Goal: Task Accomplishment & Management: Complete application form

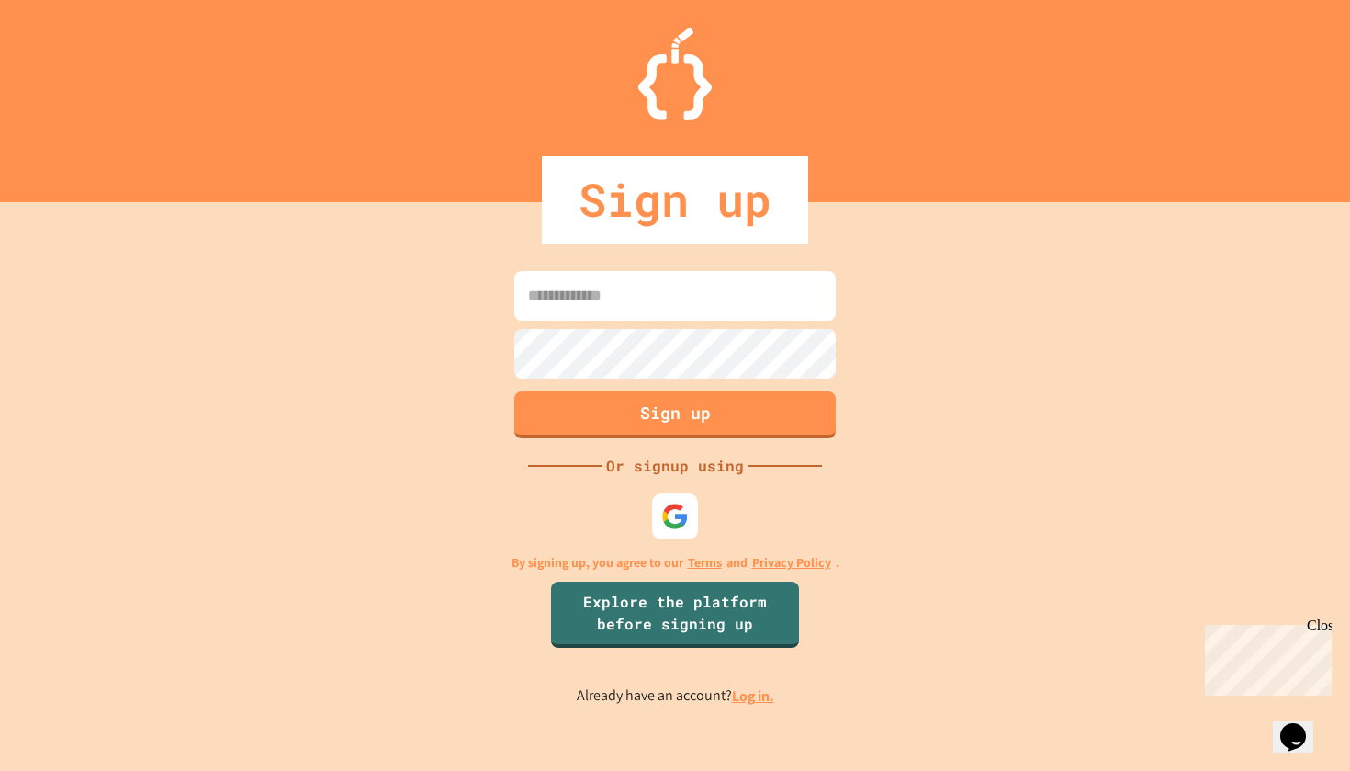
click at [688, 318] on input at bounding box center [674, 296] width 321 height 50
type input "**********"
click at [659, 418] on button "Sign up" at bounding box center [676, 412] width 328 height 48
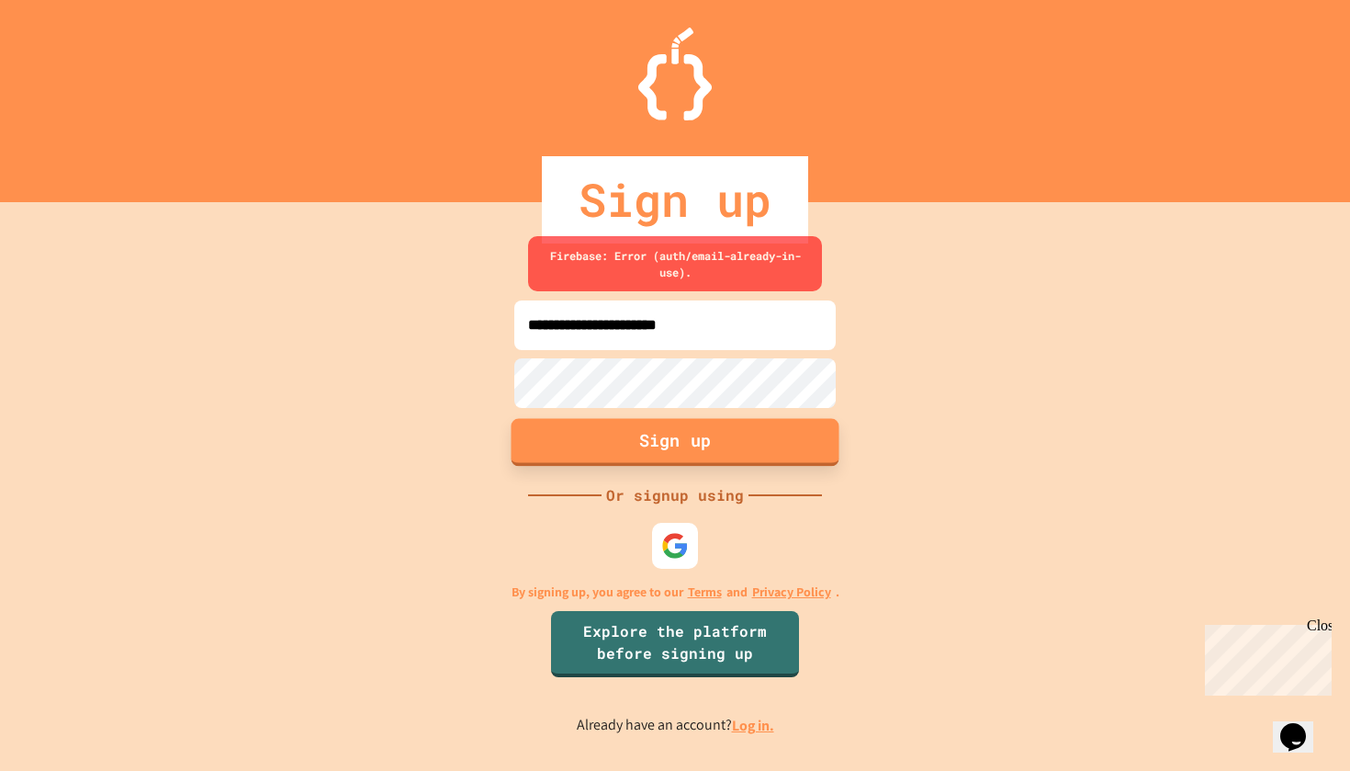
click at [669, 451] on button "Sign up" at bounding box center [676, 442] width 328 height 48
click at [681, 499] on div "Or signup using" at bounding box center [675, 495] width 147 height 22
click at [678, 505] on div "Or signup using" at bounding box center [675, 495] width 147 height 22
click at [677, 446] on button "Sign up" at bounding box center [676, 442] width 328 height 48
click at [662, 644] on link "Explore the platform before signing up" at bounding box center [675, 642] width 248 height 70
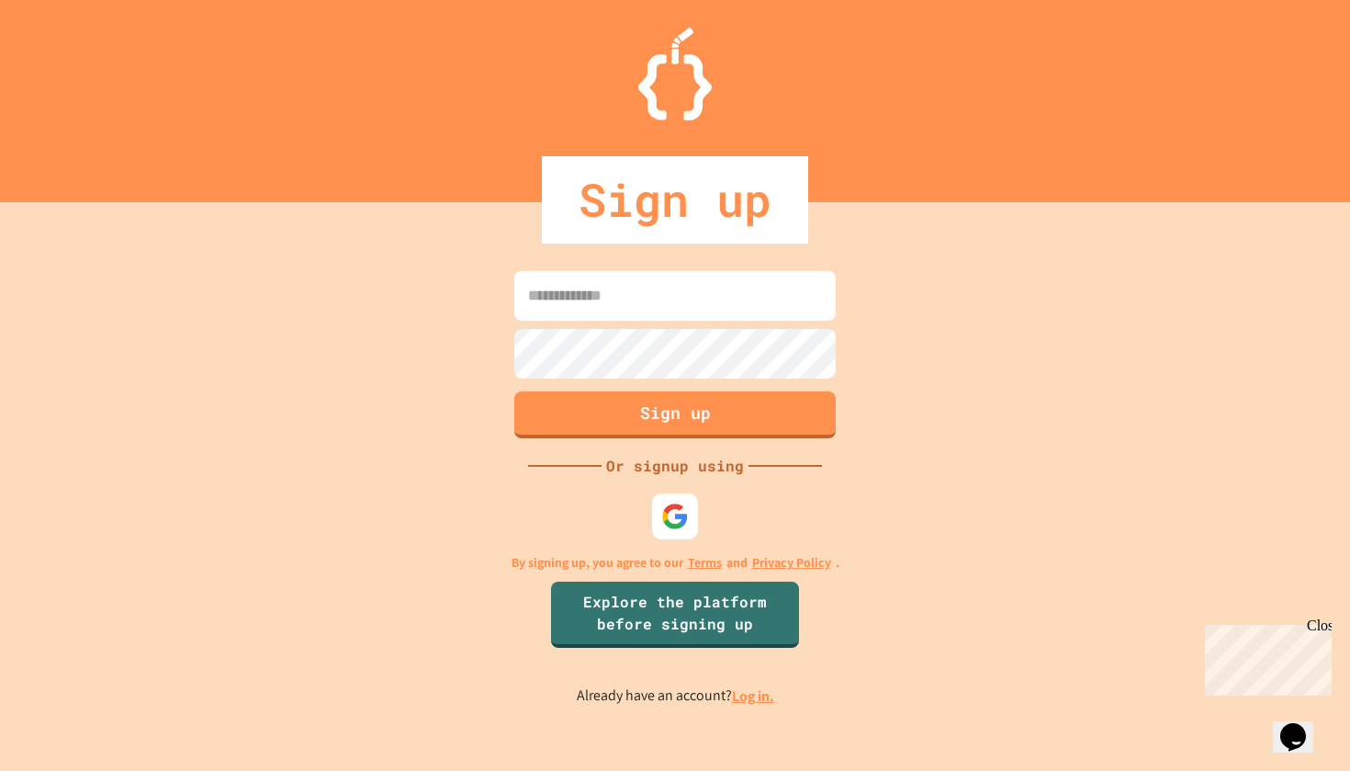
click at [774, 299] on input at bounding box center [674, 296] width 321 height 50
type input "**********"
click at [713, 403] on button "Sign up" at bounding box center [676, 412] width 328 height 48
click at [691, 424] on button "Sign up" at bounding box center [676, 412] width 328 height 48
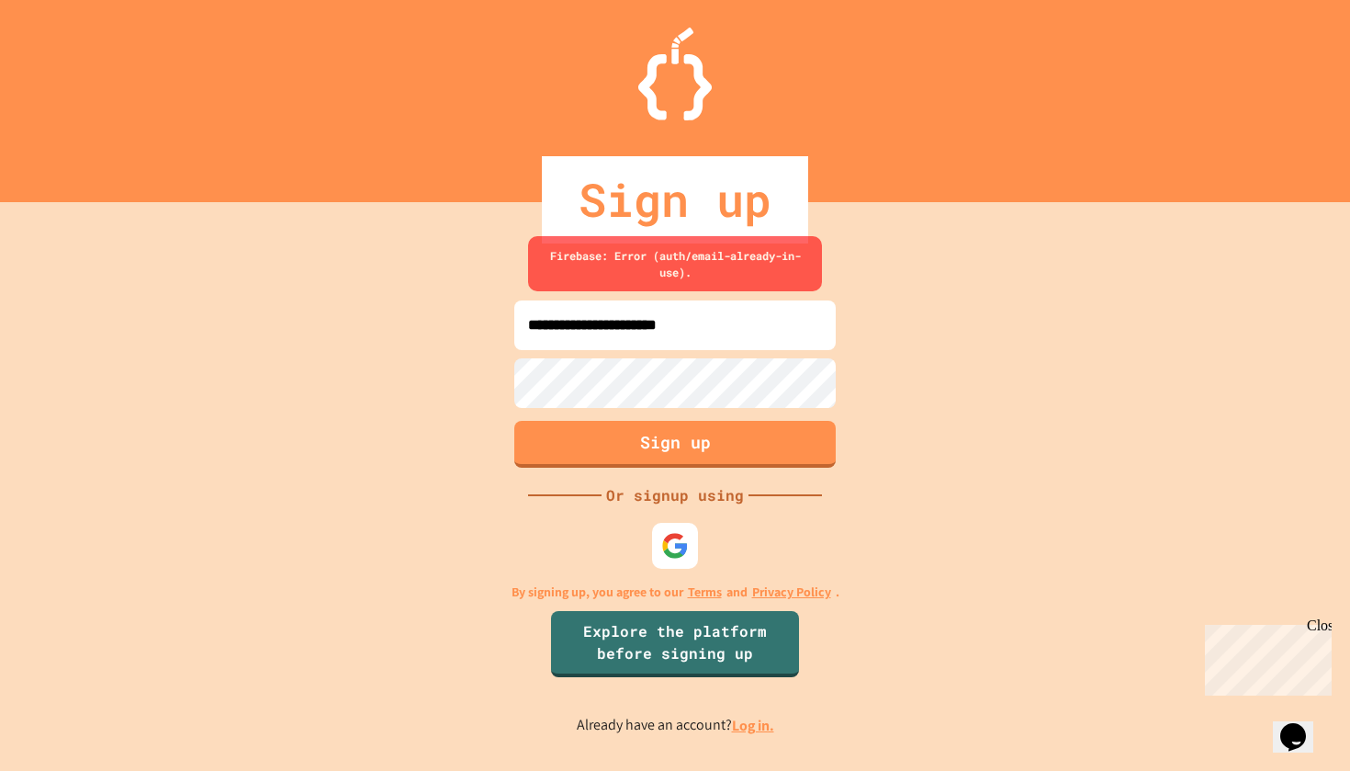
click at [759, 731] on link "Log in." at bounding box center [753, 724] width 42 height 19
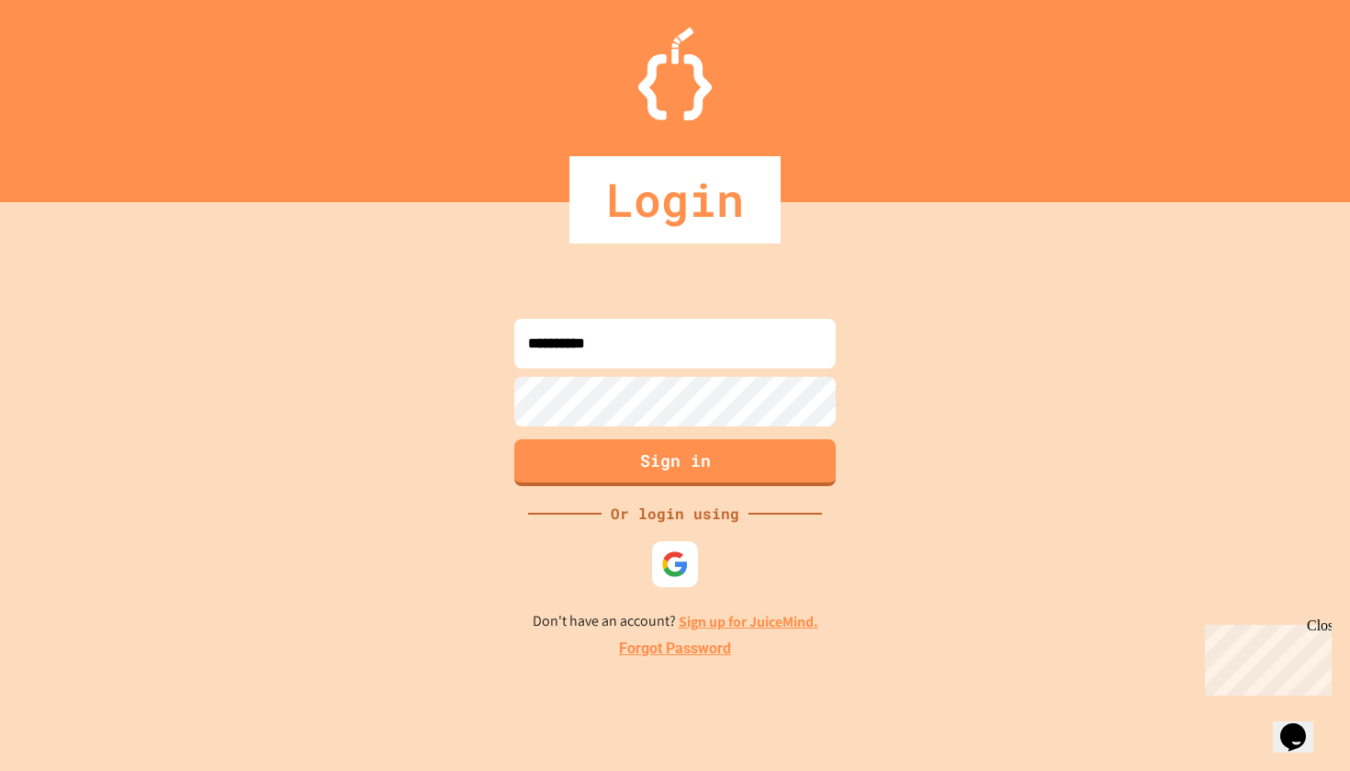
type input "**********"
click at [656, 441] on button "Sign in" at bounding box center [676, 460] width 328 height 48
click at [639, 454] on button "Sign in" at bounding box center [676, 460] width 328 height 48
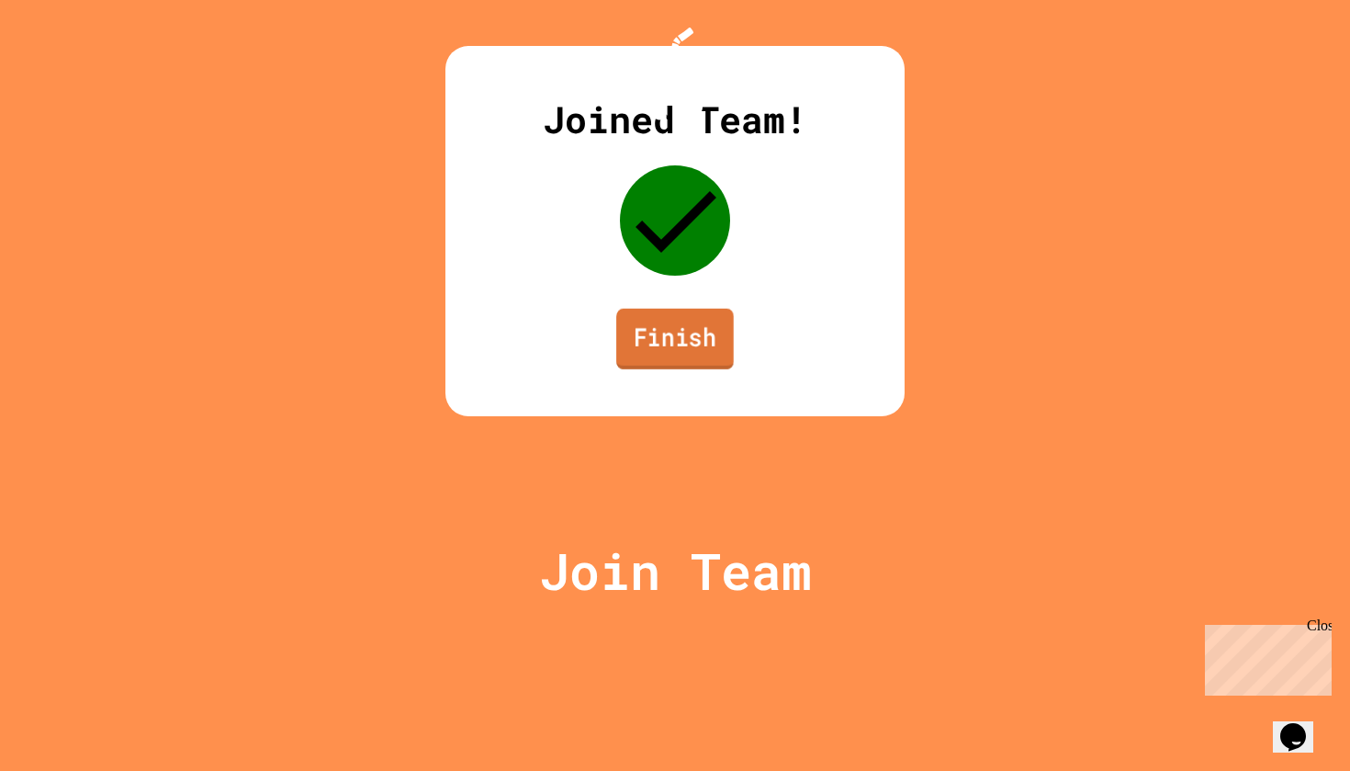
click at [670, 369] on link "Finish" at bounding box center [675, 339] width 118 height 61
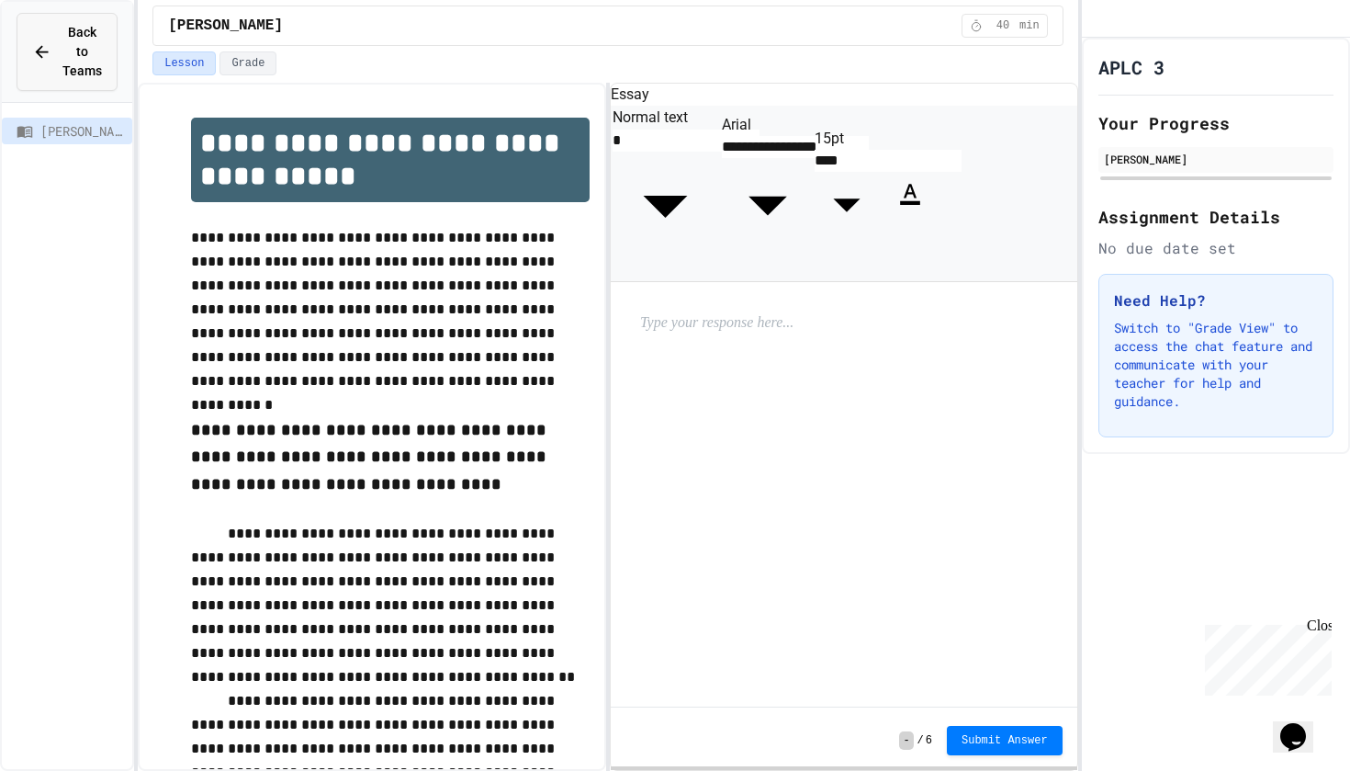
click at [101, 37] on span "Back to Teams" at bounding box center [81, 52] width 39 height 58
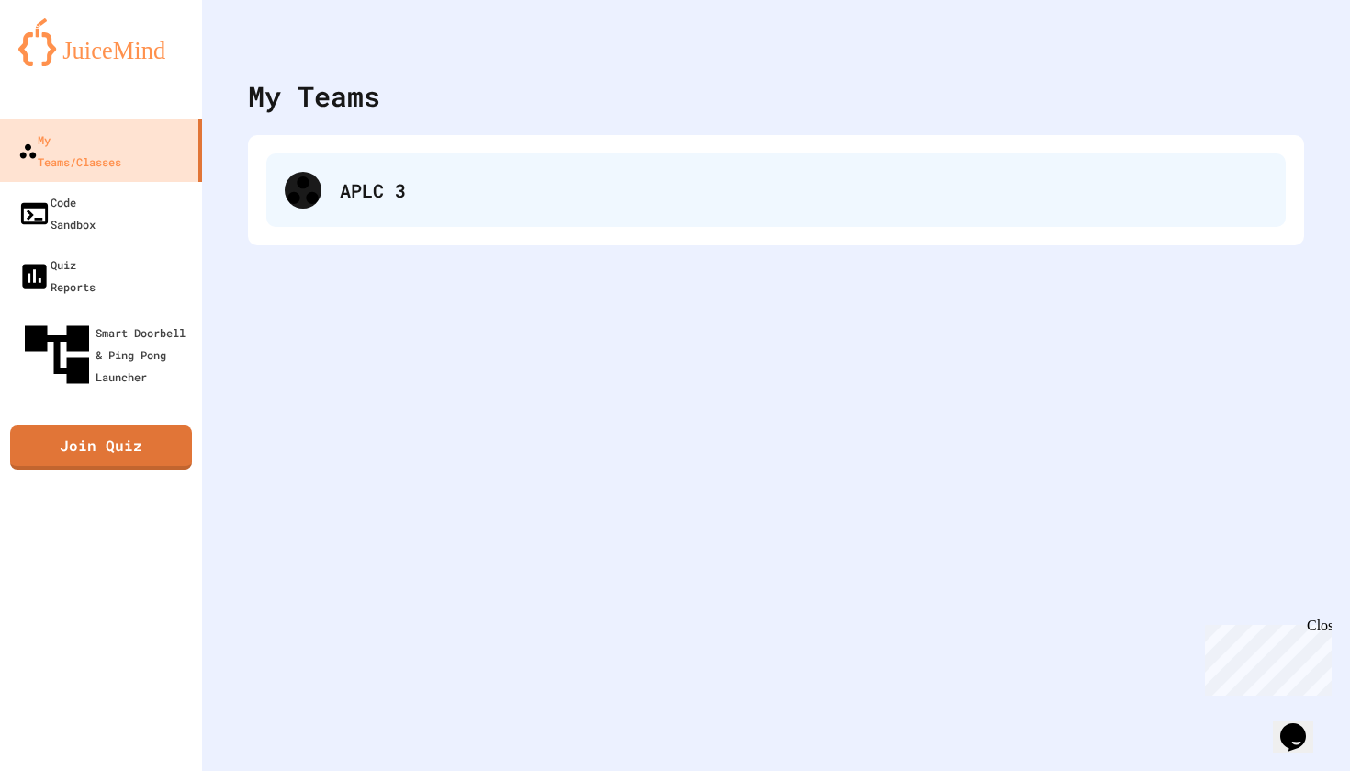
click at [377, 186] on div "APLC 3" at bounding box center [804, 190] width 928 height 28
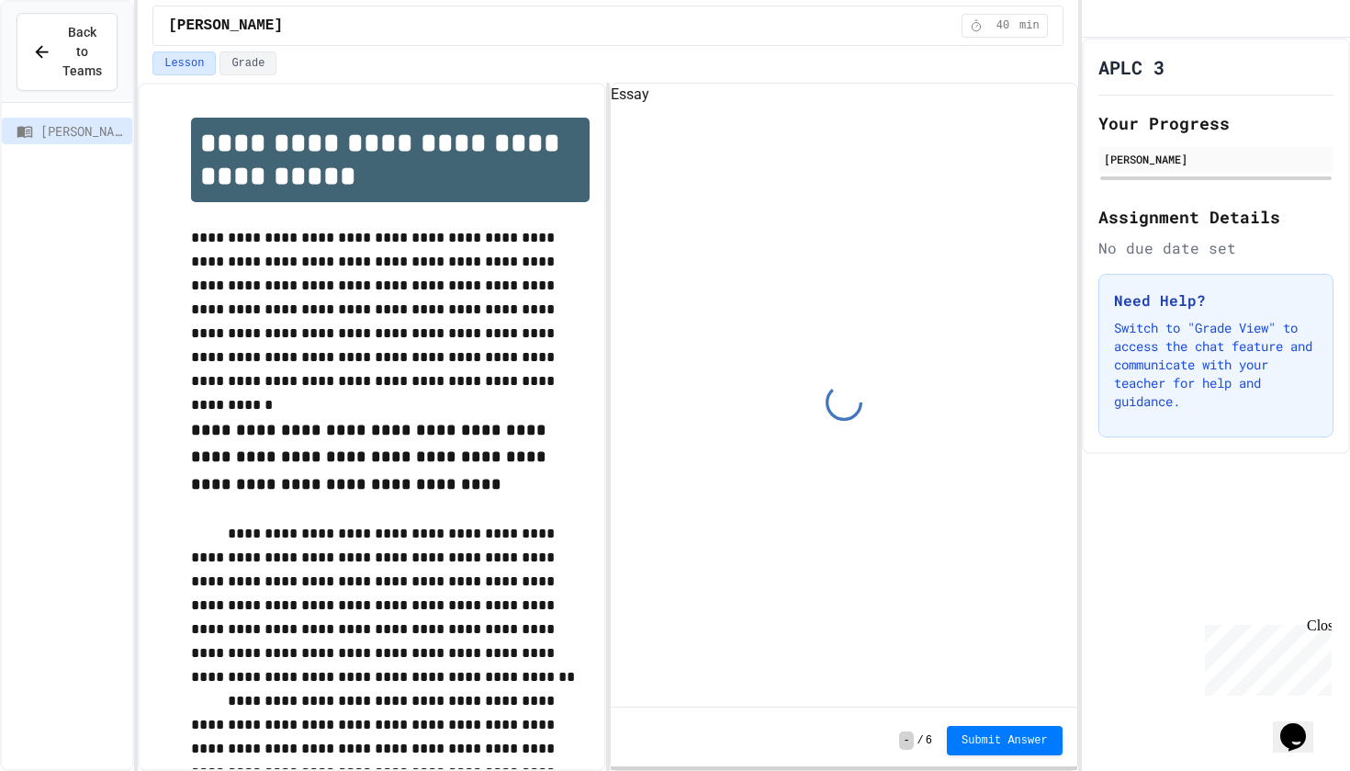
scroll to position [84, 0]
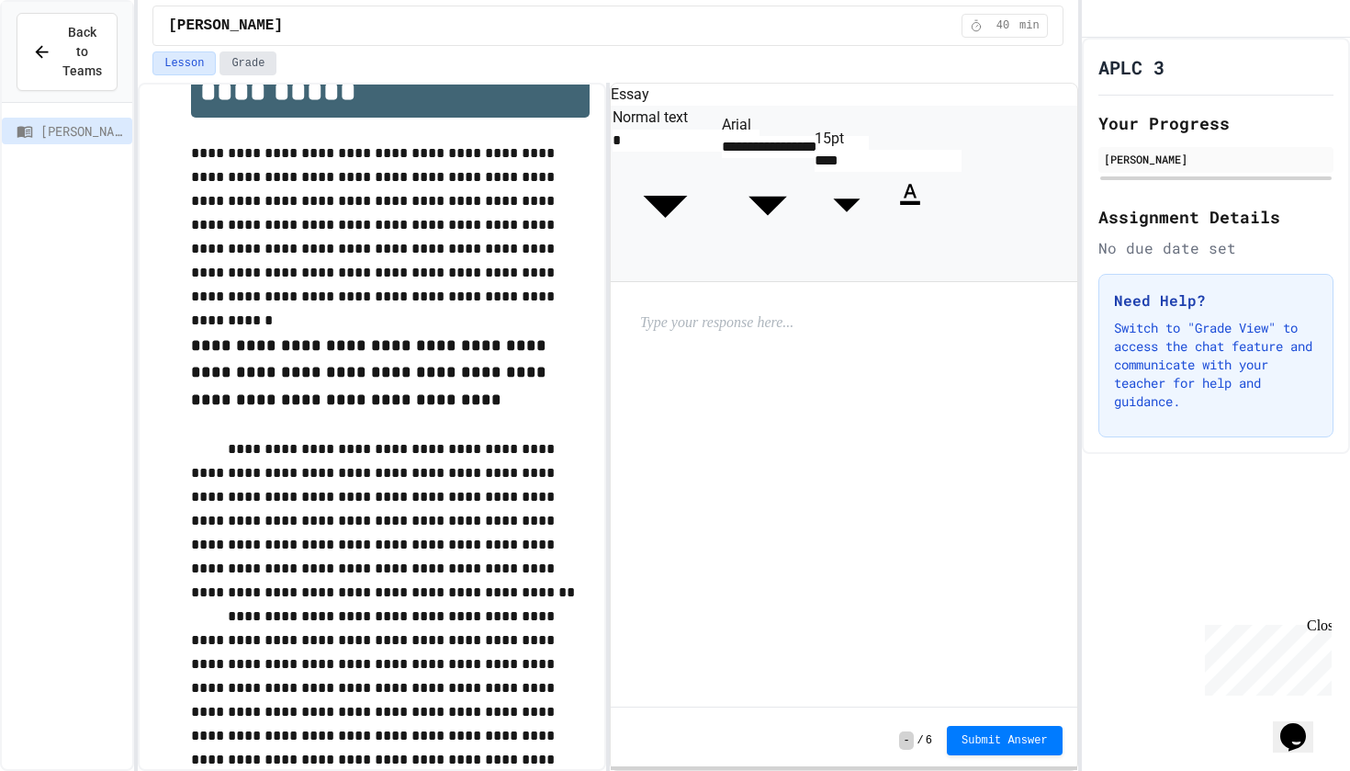
click at [243, 65] on button "Grade" at bounding box center [247, 63] width 57 height 24
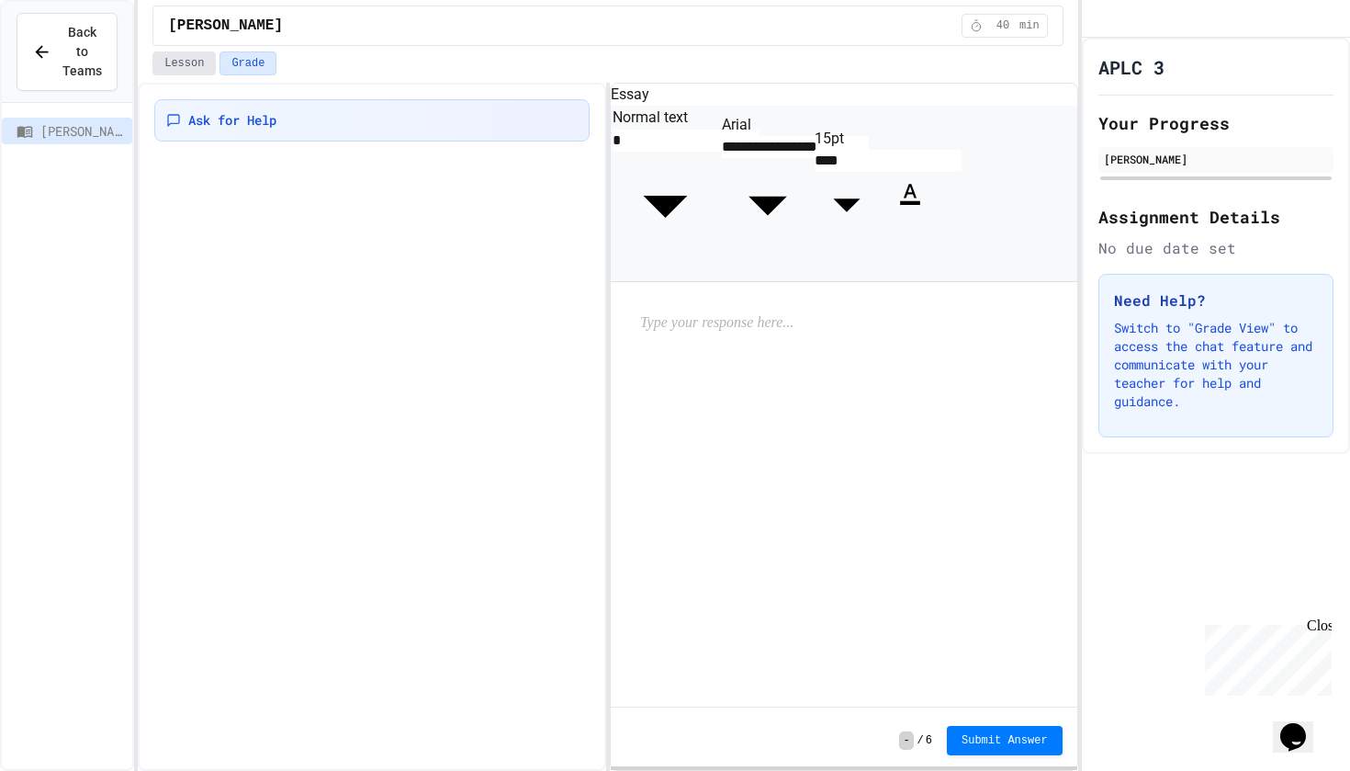
click at [185, 69] on button "Lesson" at bounding box center [183, 63] width 63 height 24
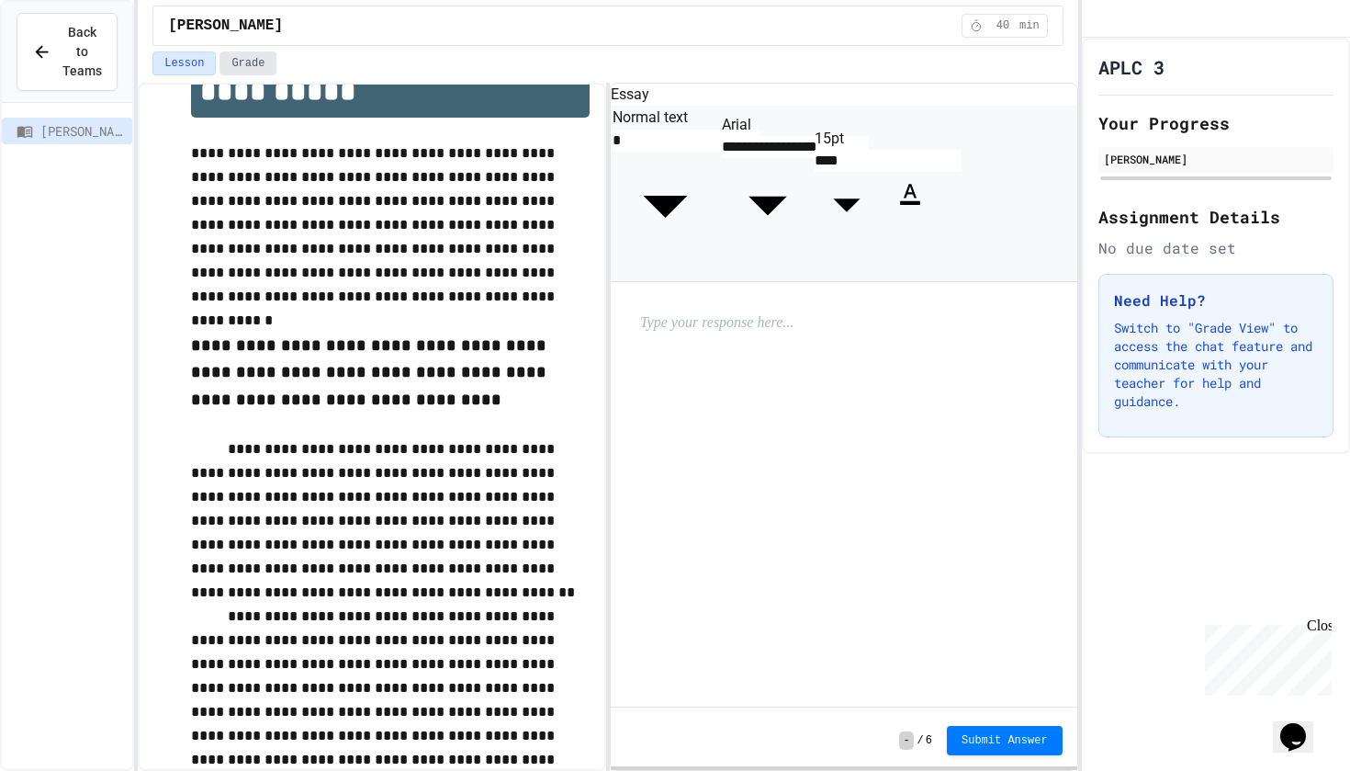
click at [250, 65] on button "Grade" at bounding box center [247, 63] width 57 height 24
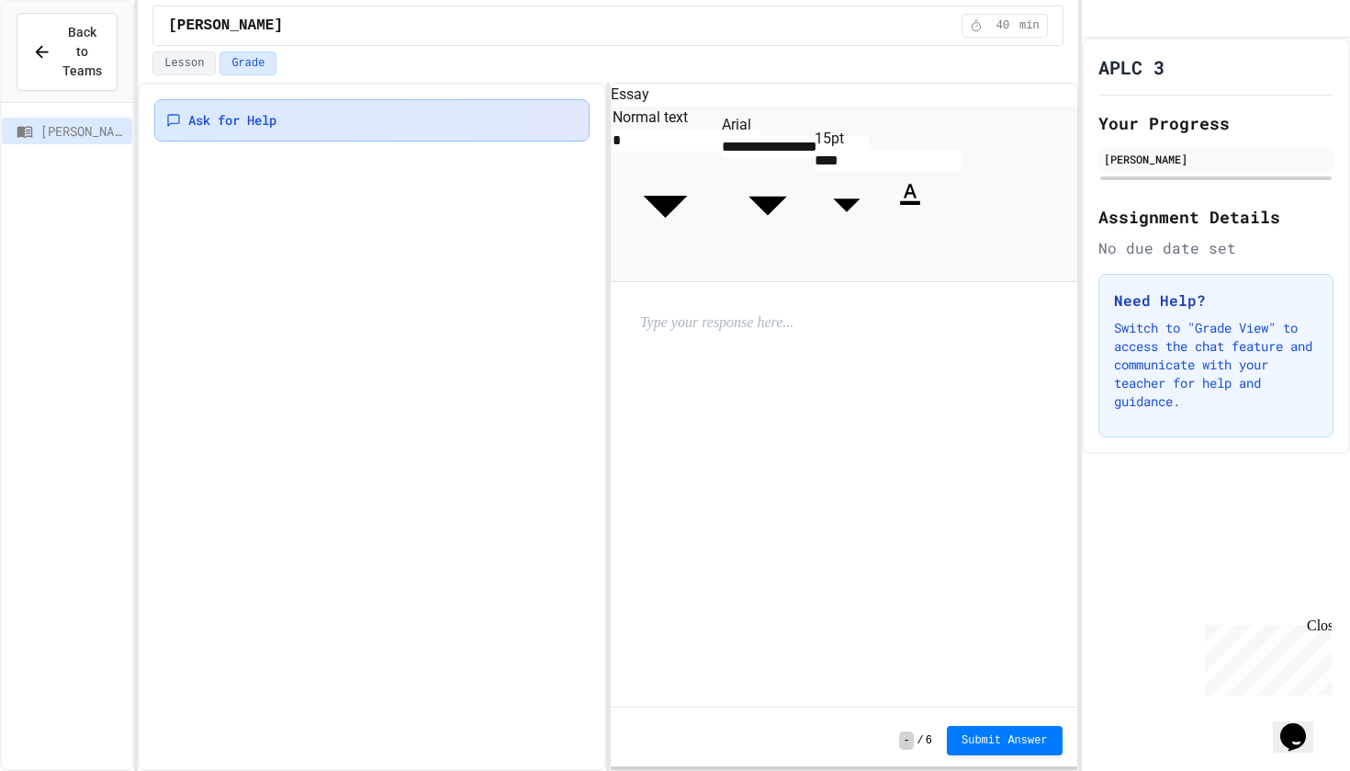
click at [301, 137] on div "Ask for Help" at bounding box center [371, 120] width 435 height 42
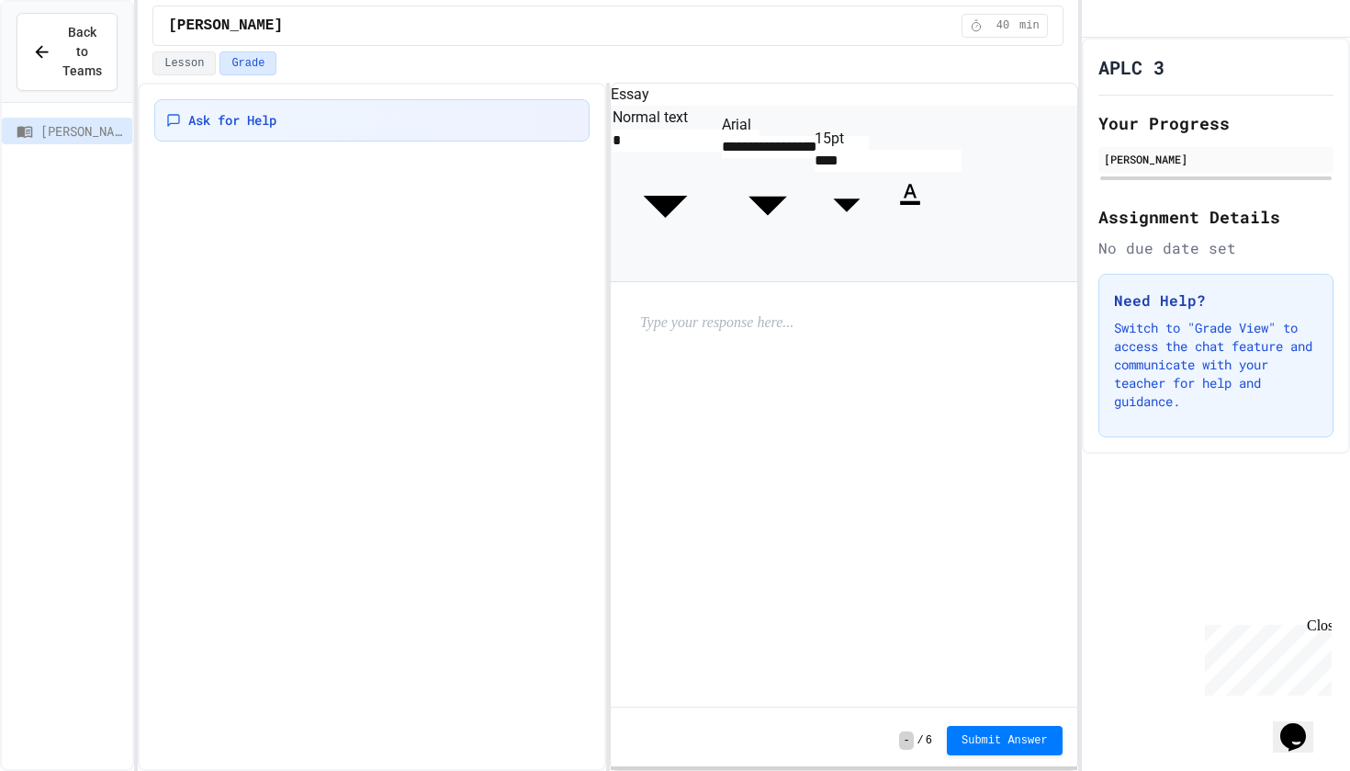
click at [72, 68] on span "Back to Teams" at bounding box center [81, 52] width 39 height 58
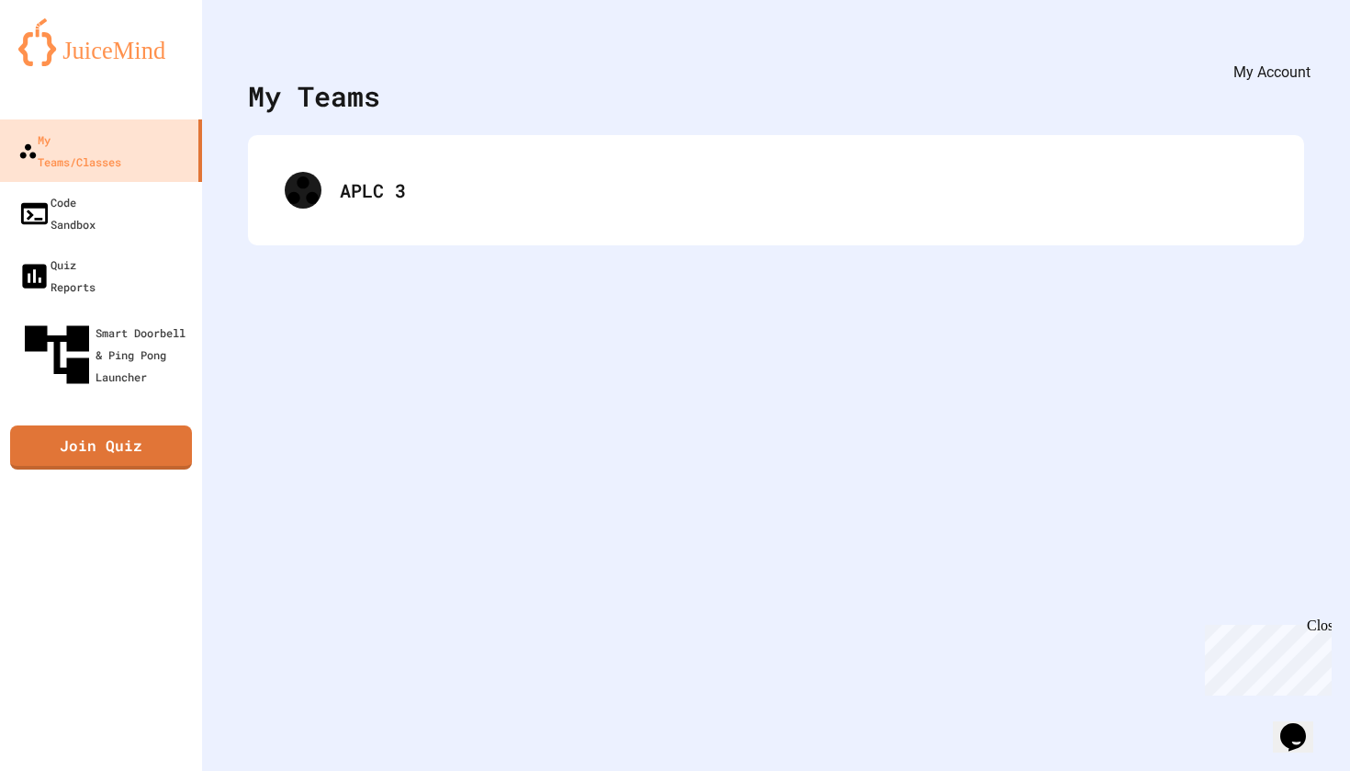
click at [1300, 50] on icon "My Account" at bounding box center [1308, 58] width 17 height 17
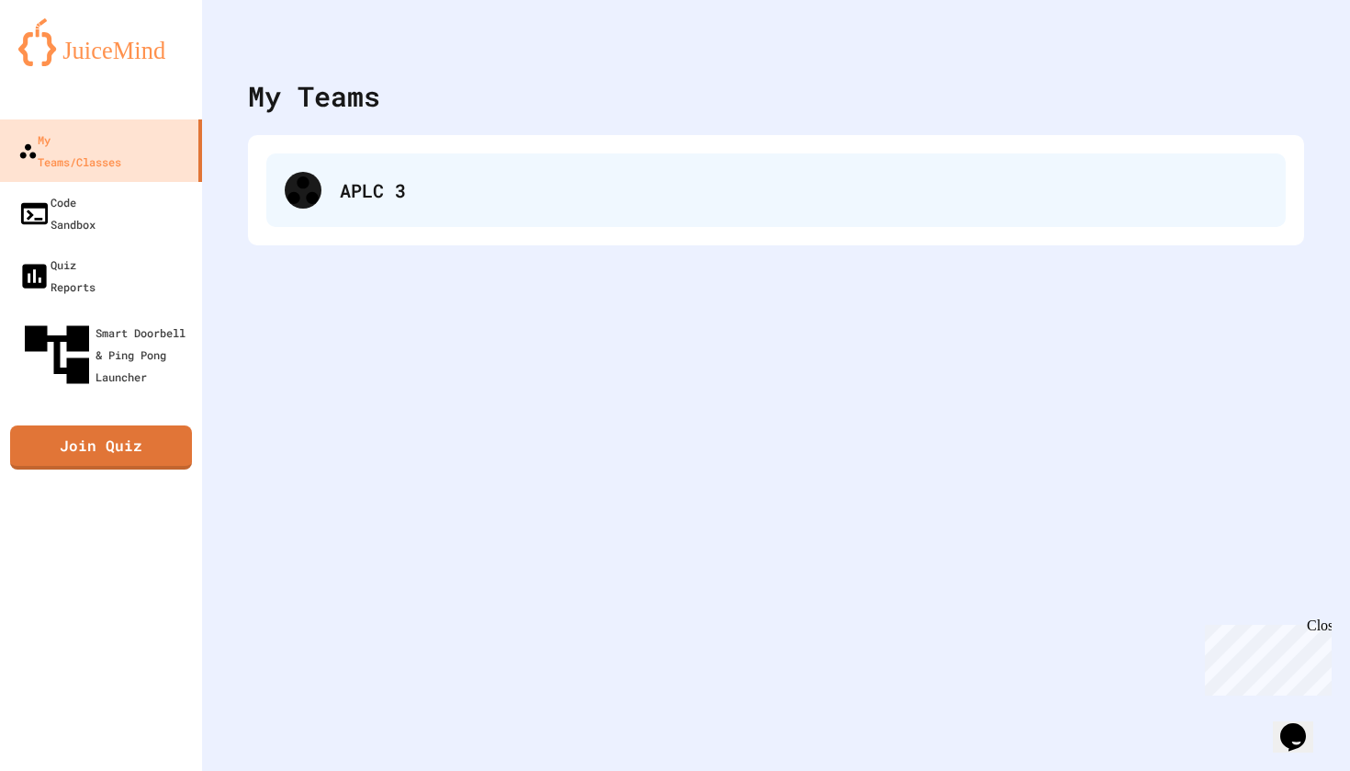
click at [450, 201] on div "APLC 3" at bounding box center [804, 190] width 928 height 28
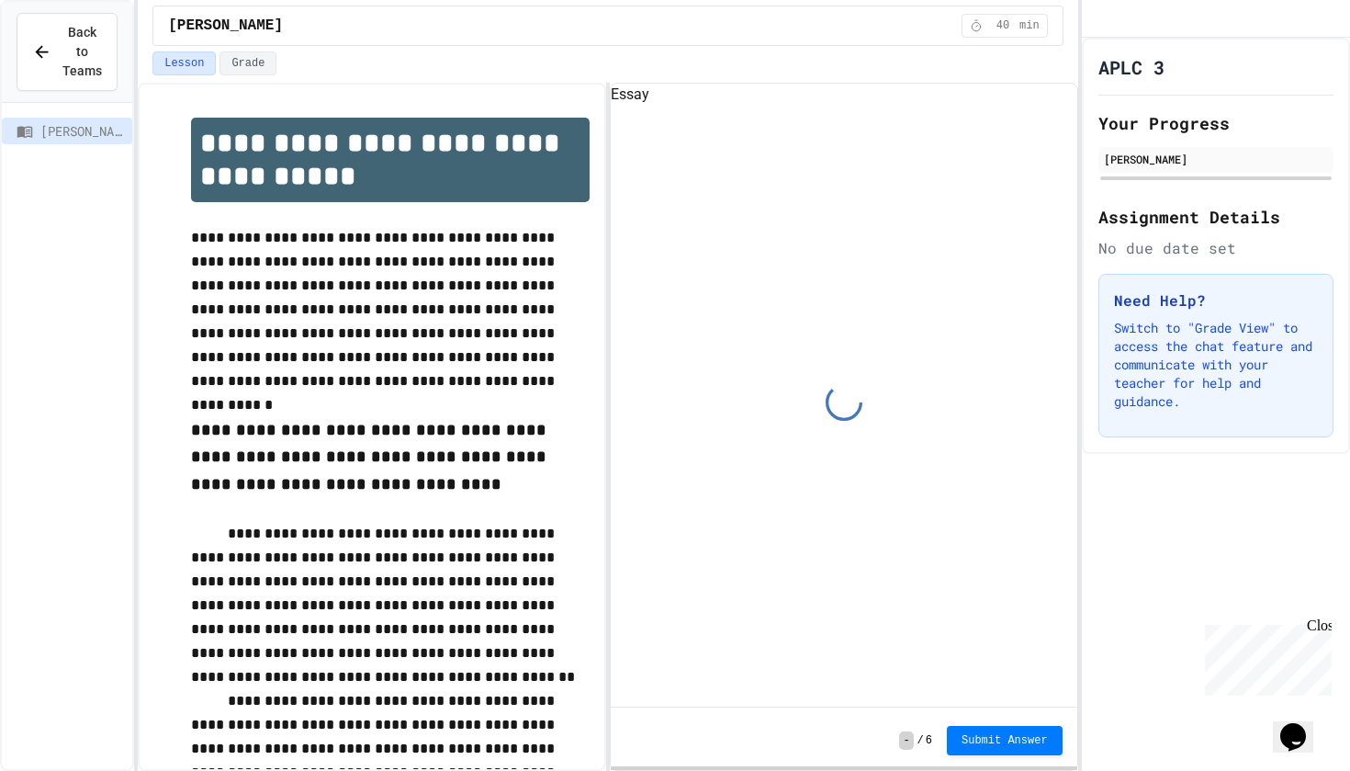
scroll to position [84, 0]
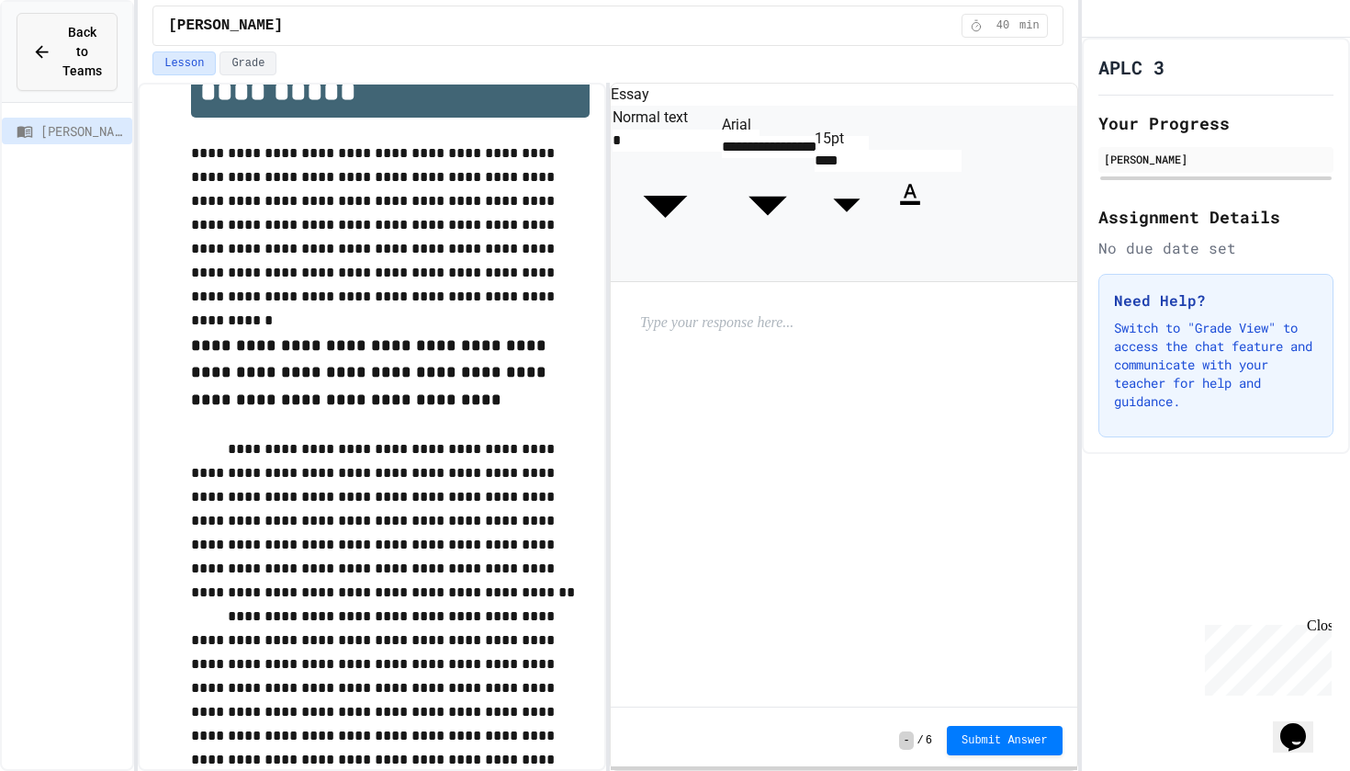
click at [47, 58] on icon at bounding box center [41, 51] width 19 height 19
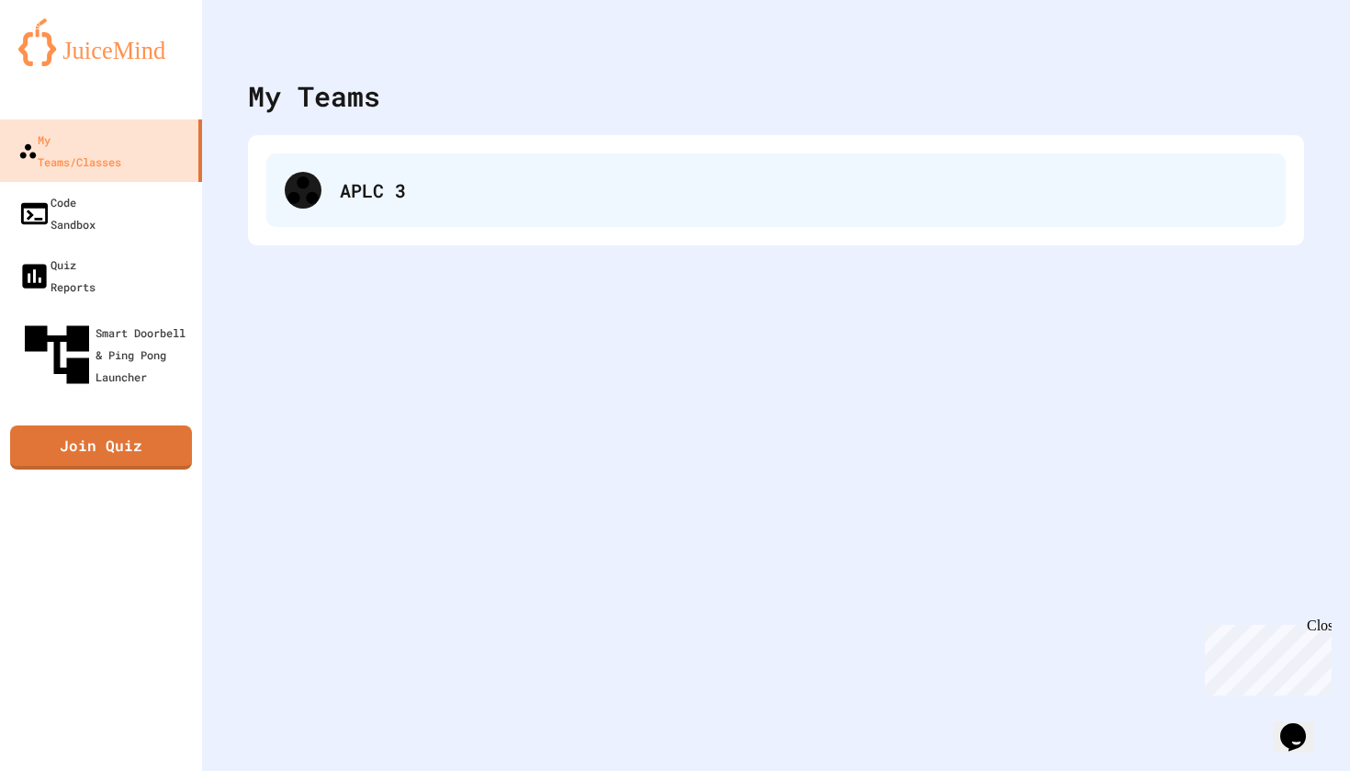
click at [503, 197] on div "APLC 3" at bounding box center [804, 190] width 928 height 28
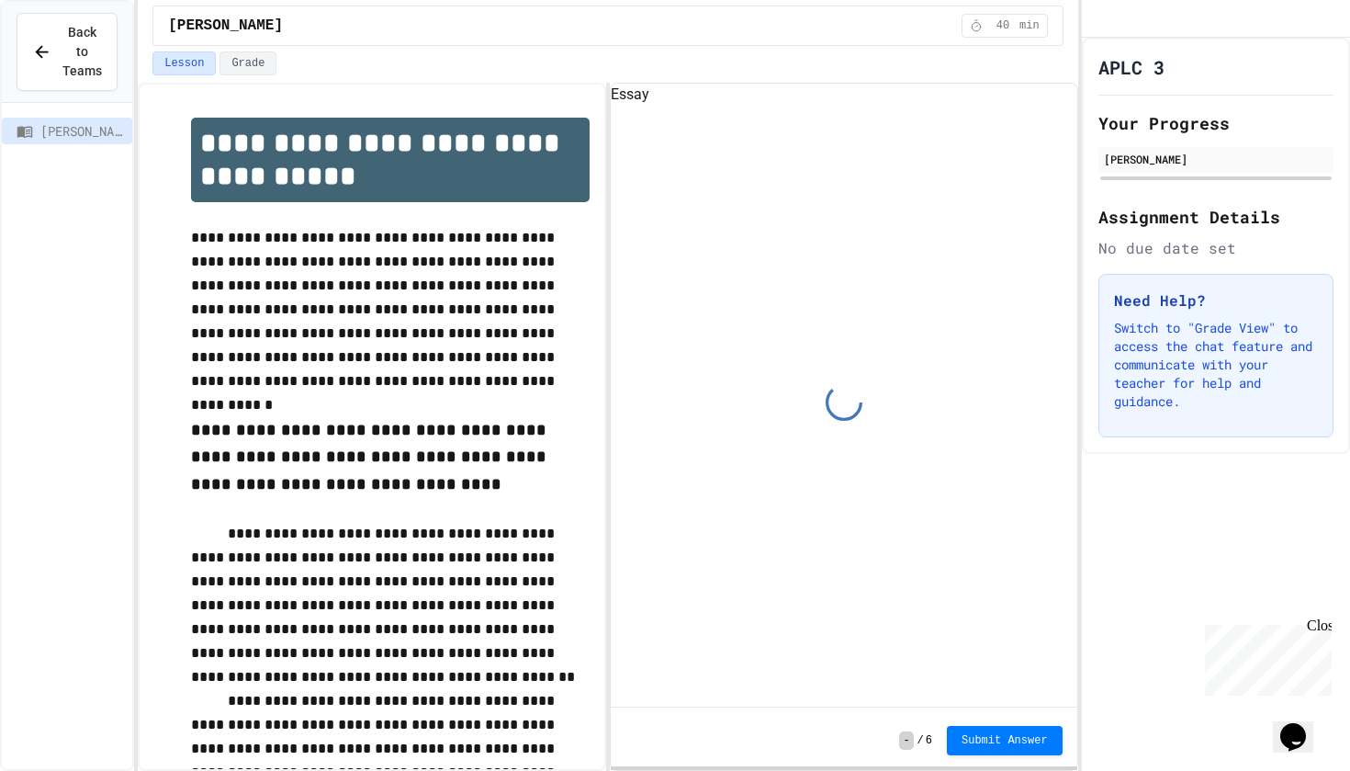
scroll to position [84, 0]
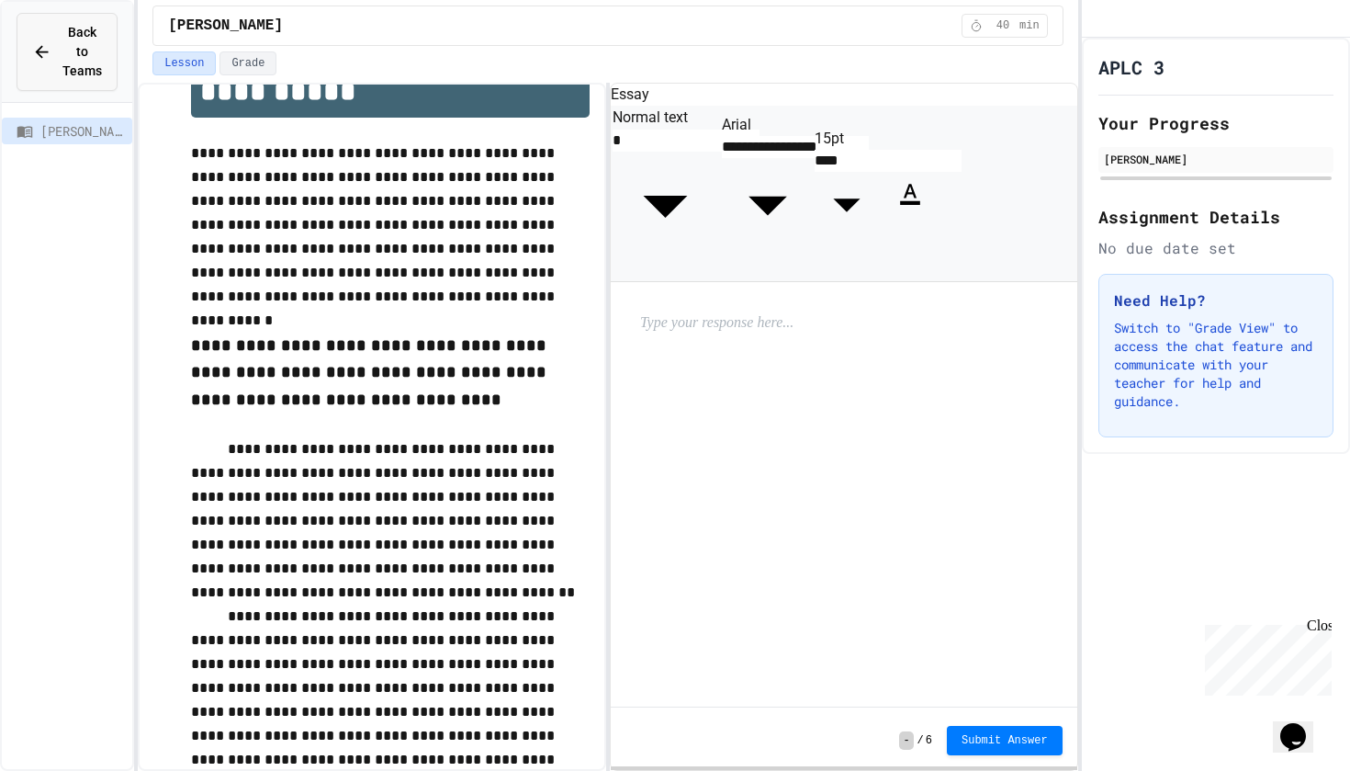
click at [55, 78] on div "Back to Teams" at bounding box center [67, 52] width 70 height 58
